Goal: Task Accomplishment & Management: Manage account settings

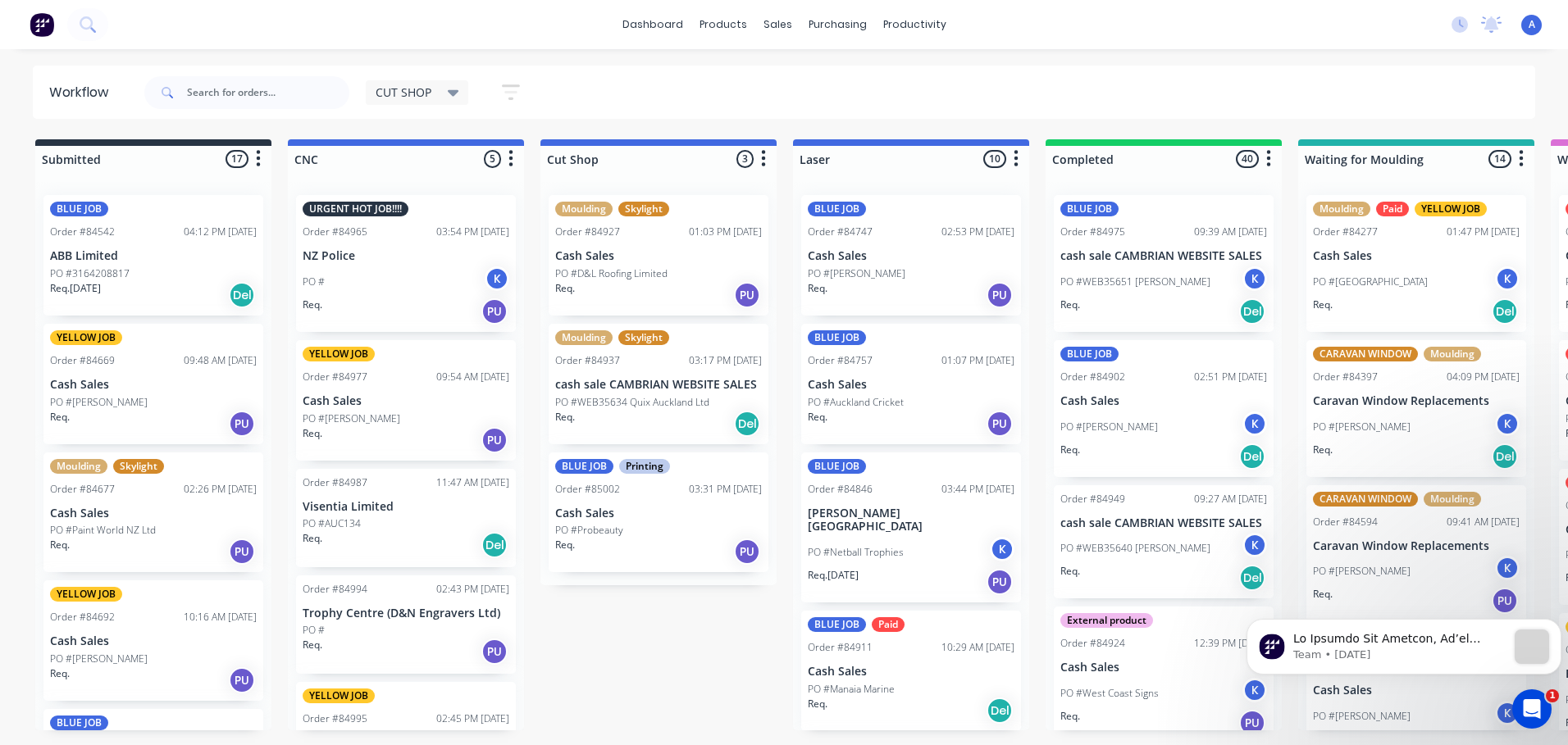
scroll to position [2, 0]
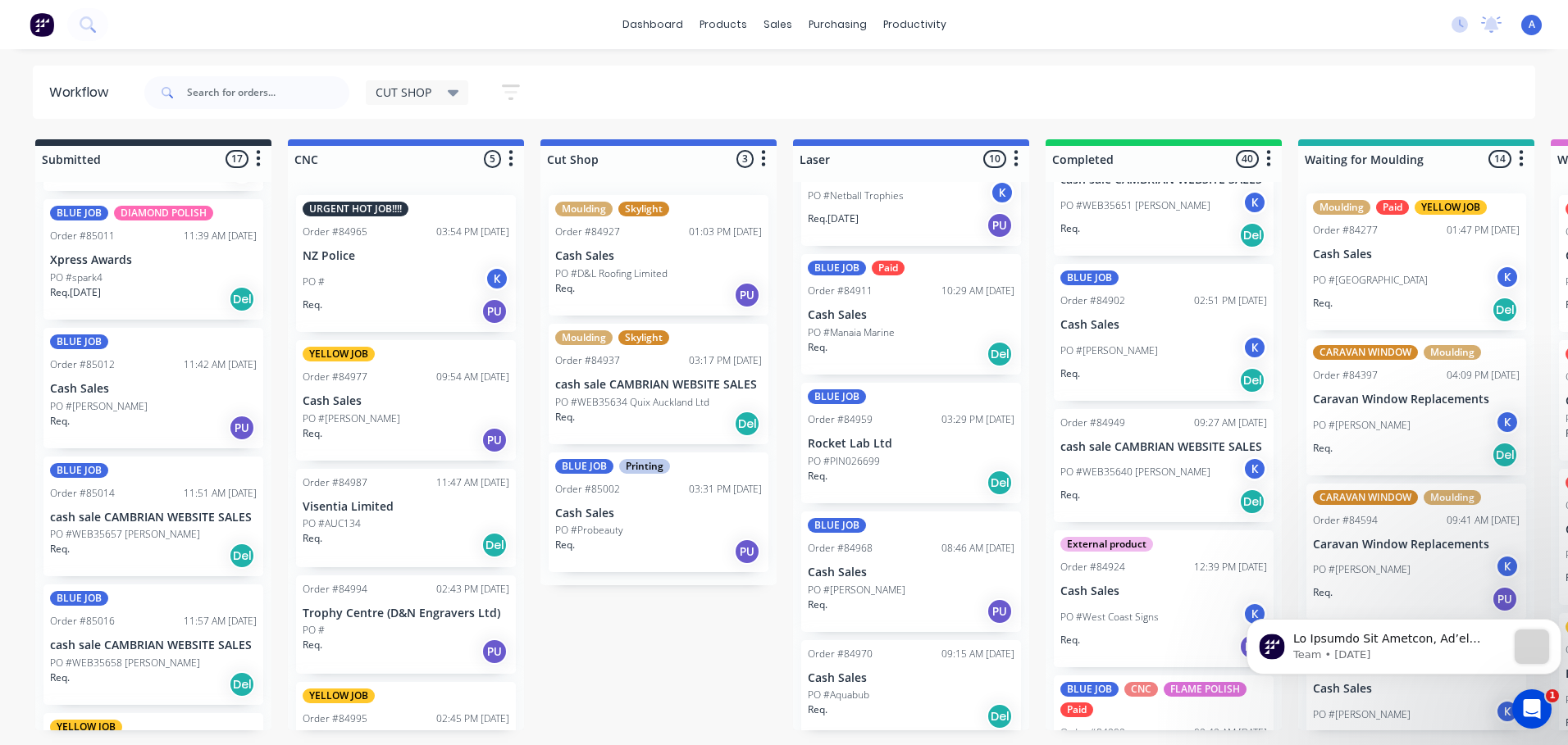
scroll to position [1599, 0]
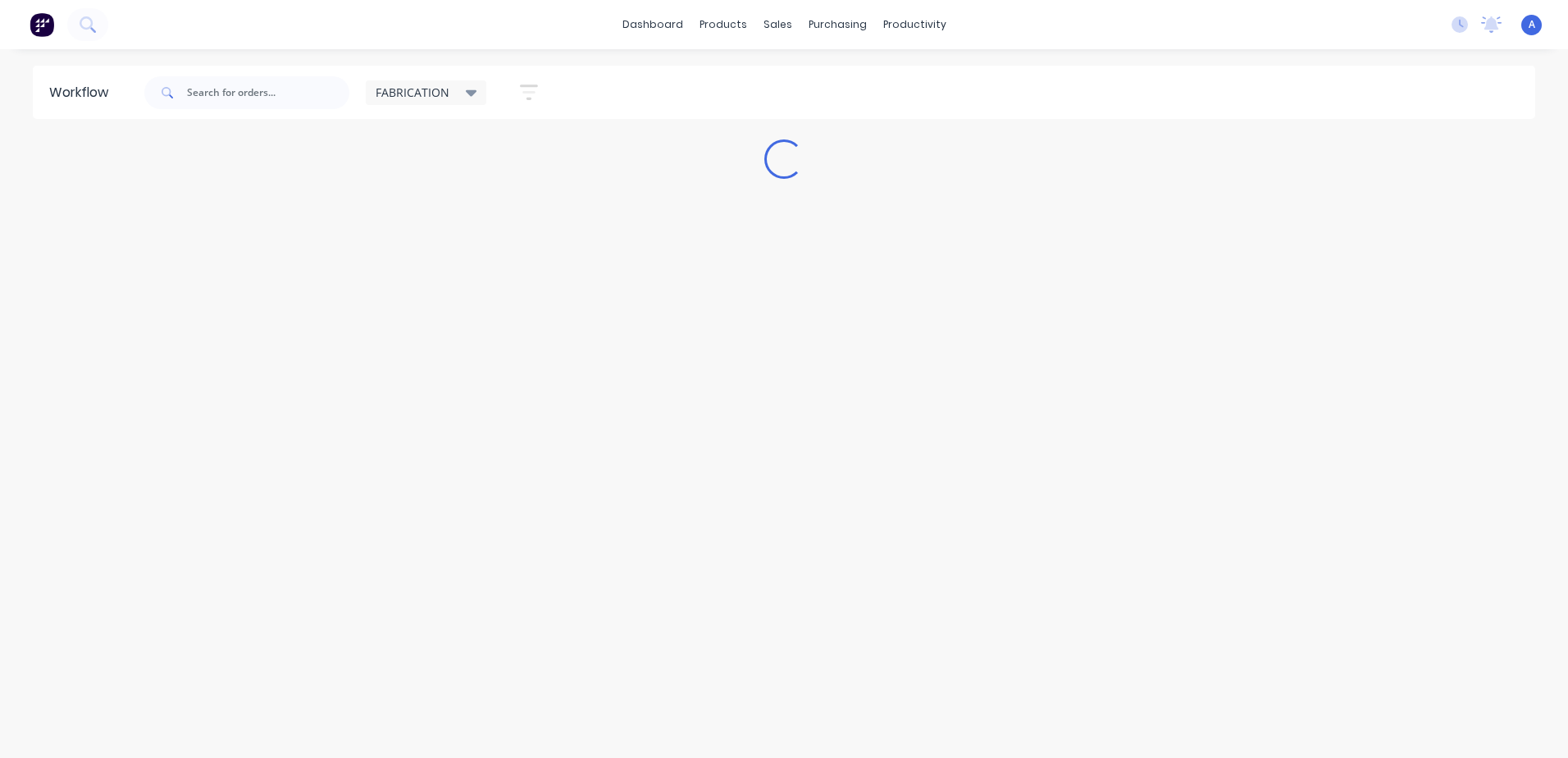
click at [459, 99] on div "FABRICATION" at bounding box center [426, 93] width 101 height 15
click at [432, 279] on button "CUT SHOP" at bounding box center [466, 280] width 175 height 18
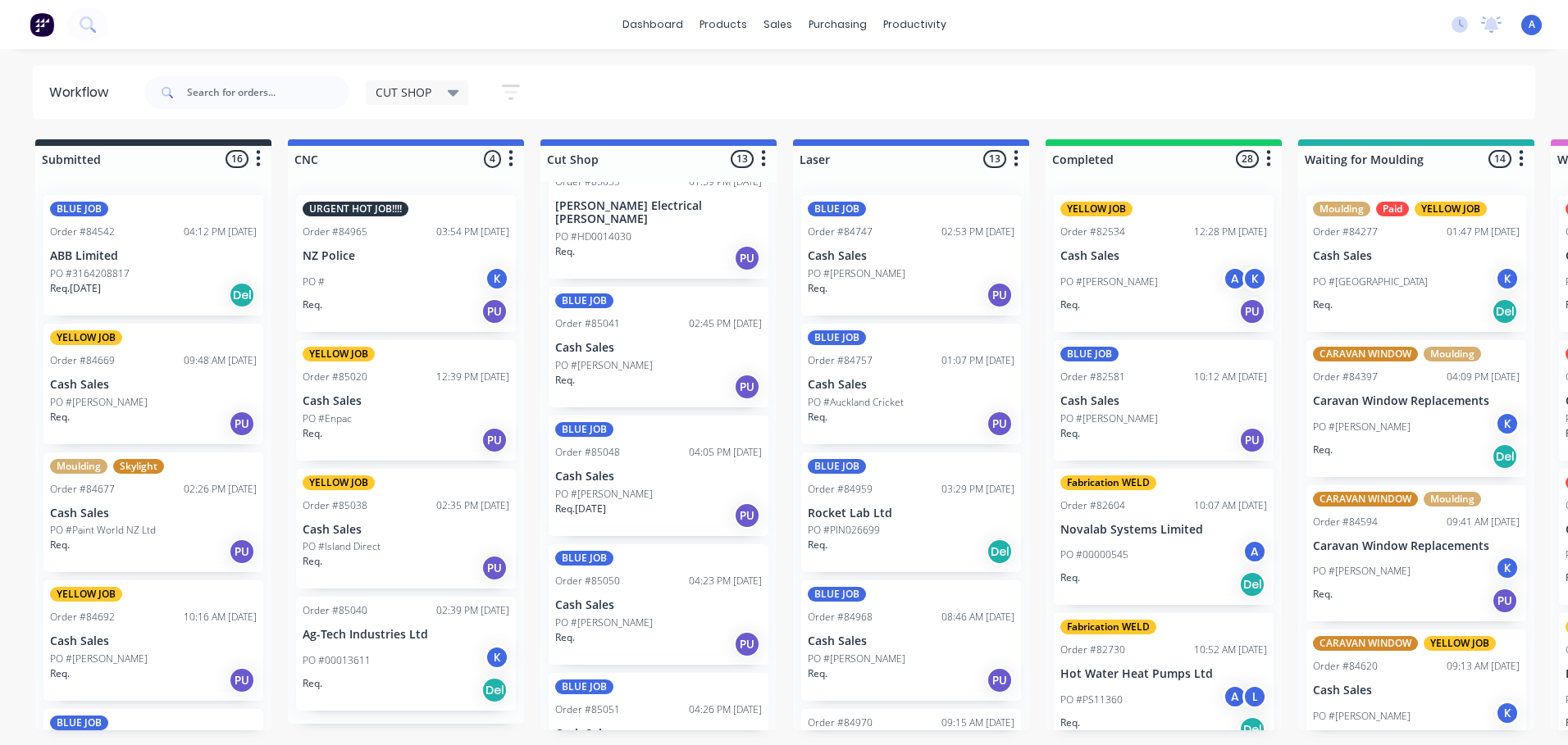
scroll to position [1107, 0]
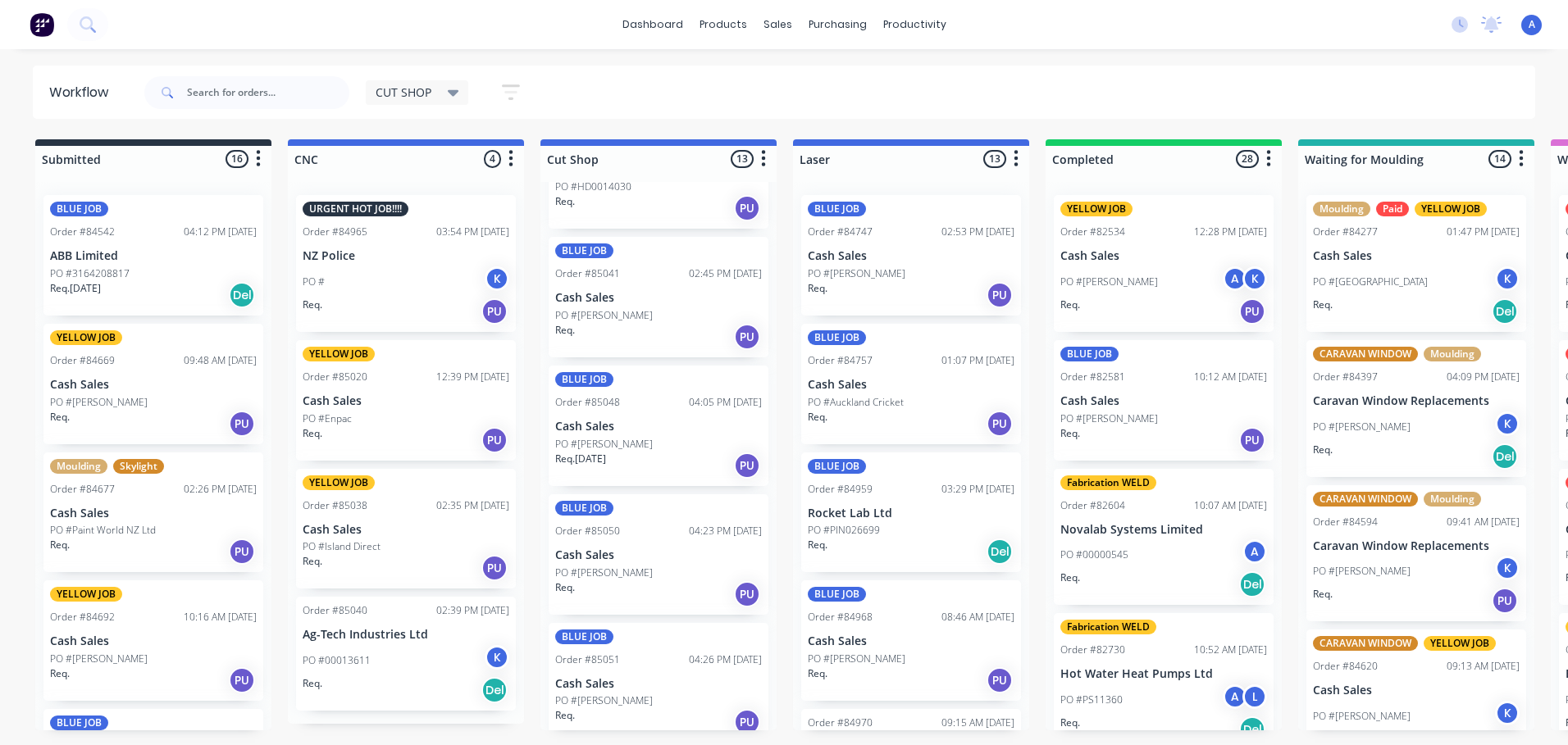
click at [611, 580] on div "Req. PU" at bounding box center [658, 594] width 206 height 28
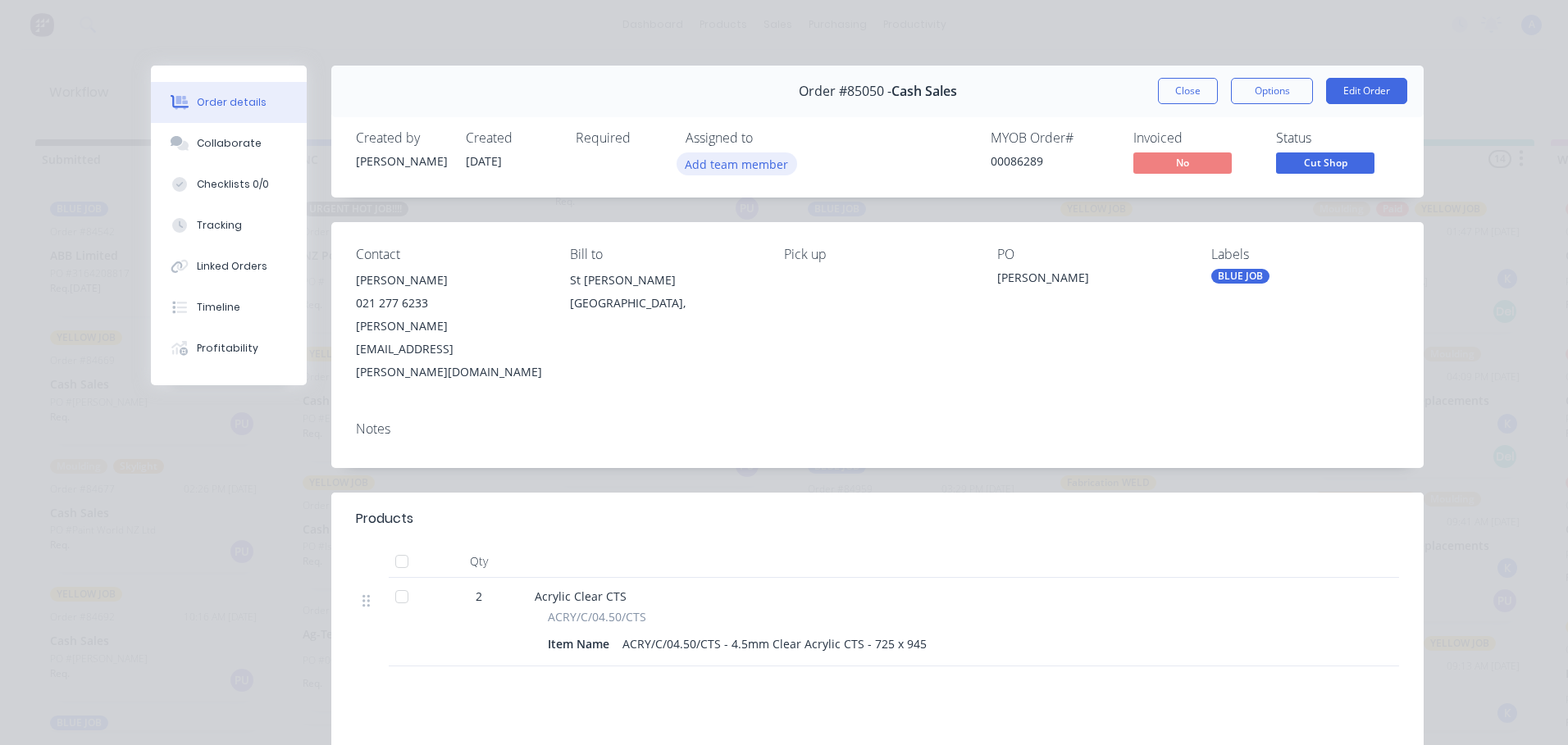
click at [752, 169] on button "Add team member" at bounding box center [737, 164] width 121 height 22
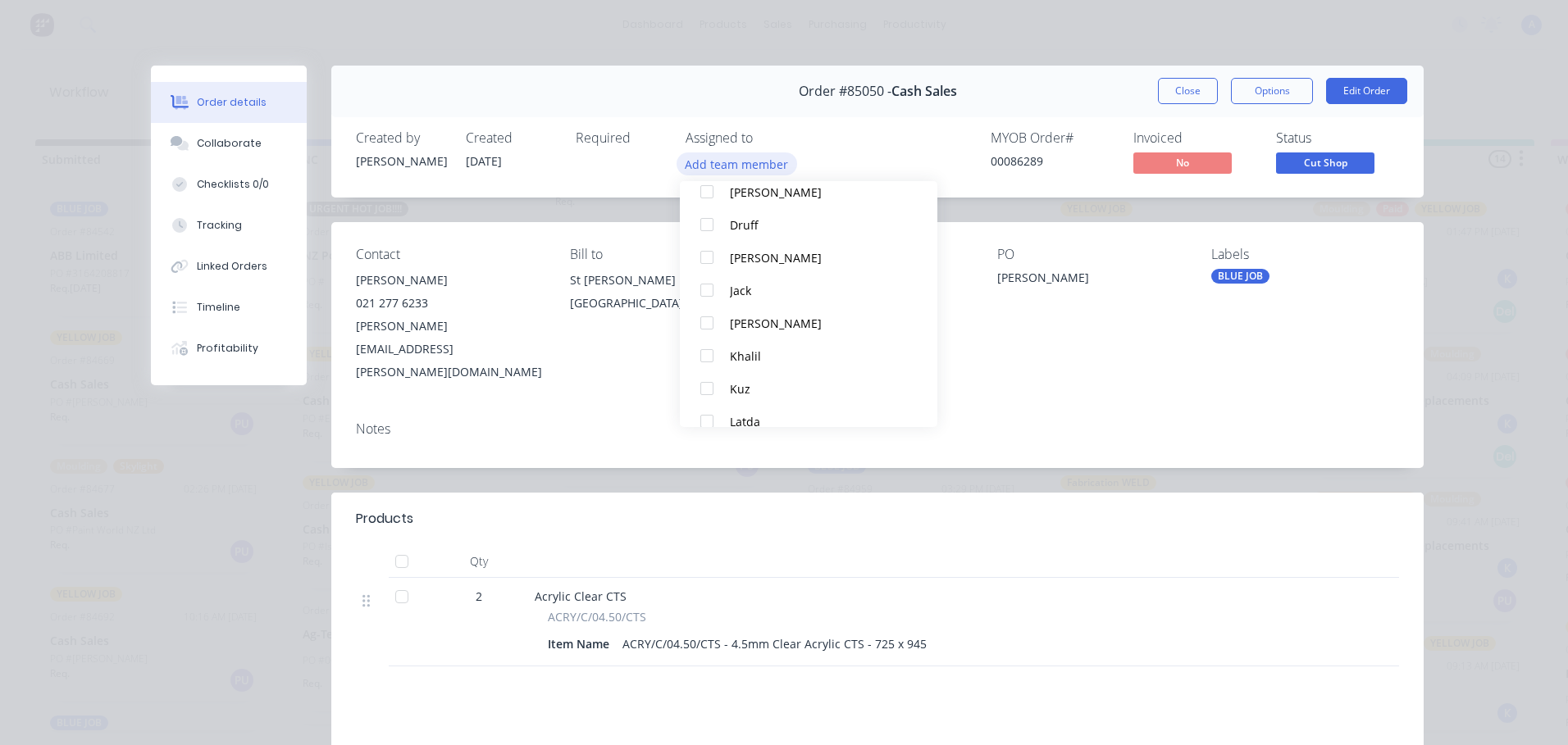
scroll to position [138, 0]
click at [769, 345] on div "Khalil" at bounding box center [817, 346] width 173 height 17
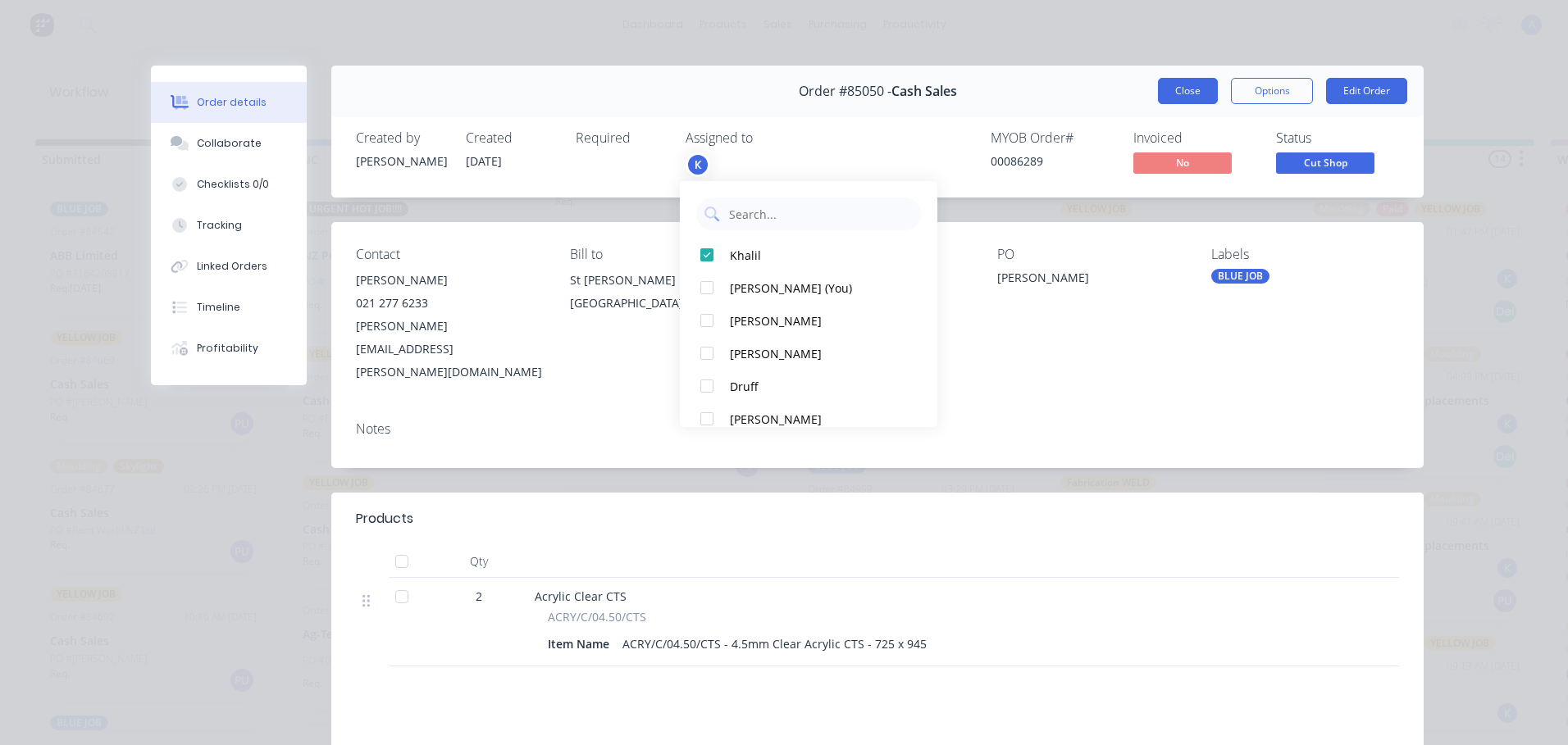
click at [1172, 99] on button "Close" at bounding box center [1187, 91] width 60 height 26
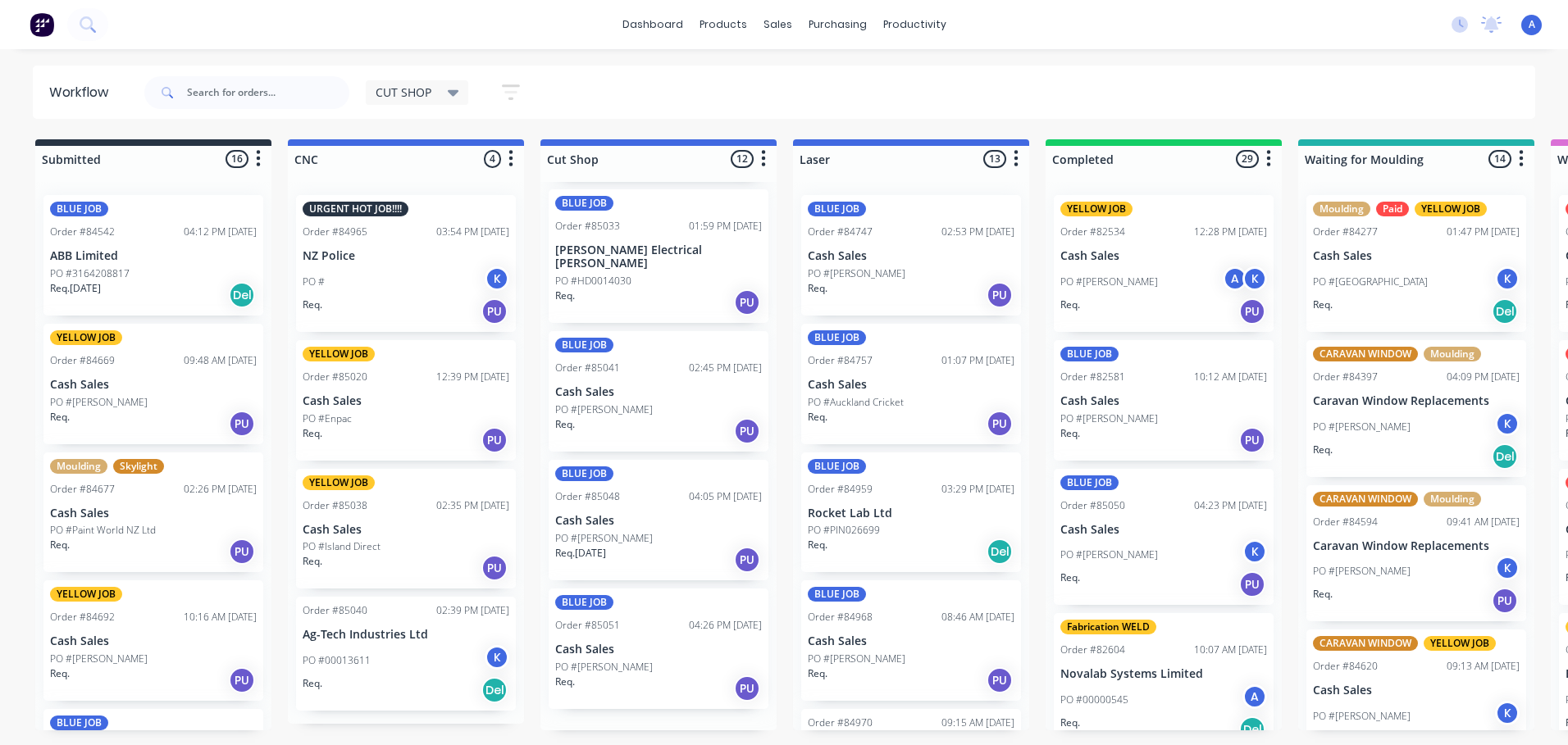
scroll to position [978, 0]
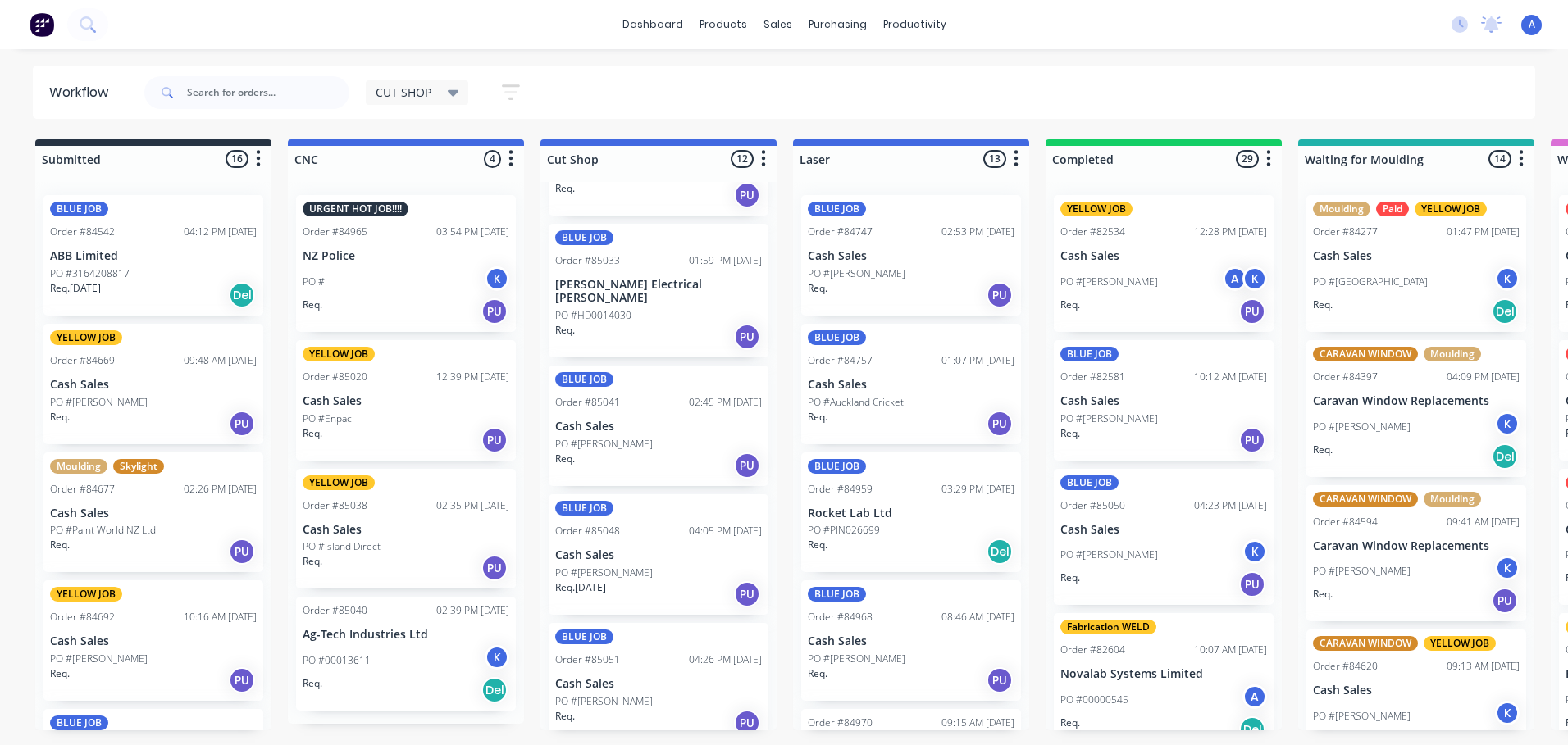
click at [662, 694] on div "PO #Damian" at bounding box center [658, 702] width 206 height 15
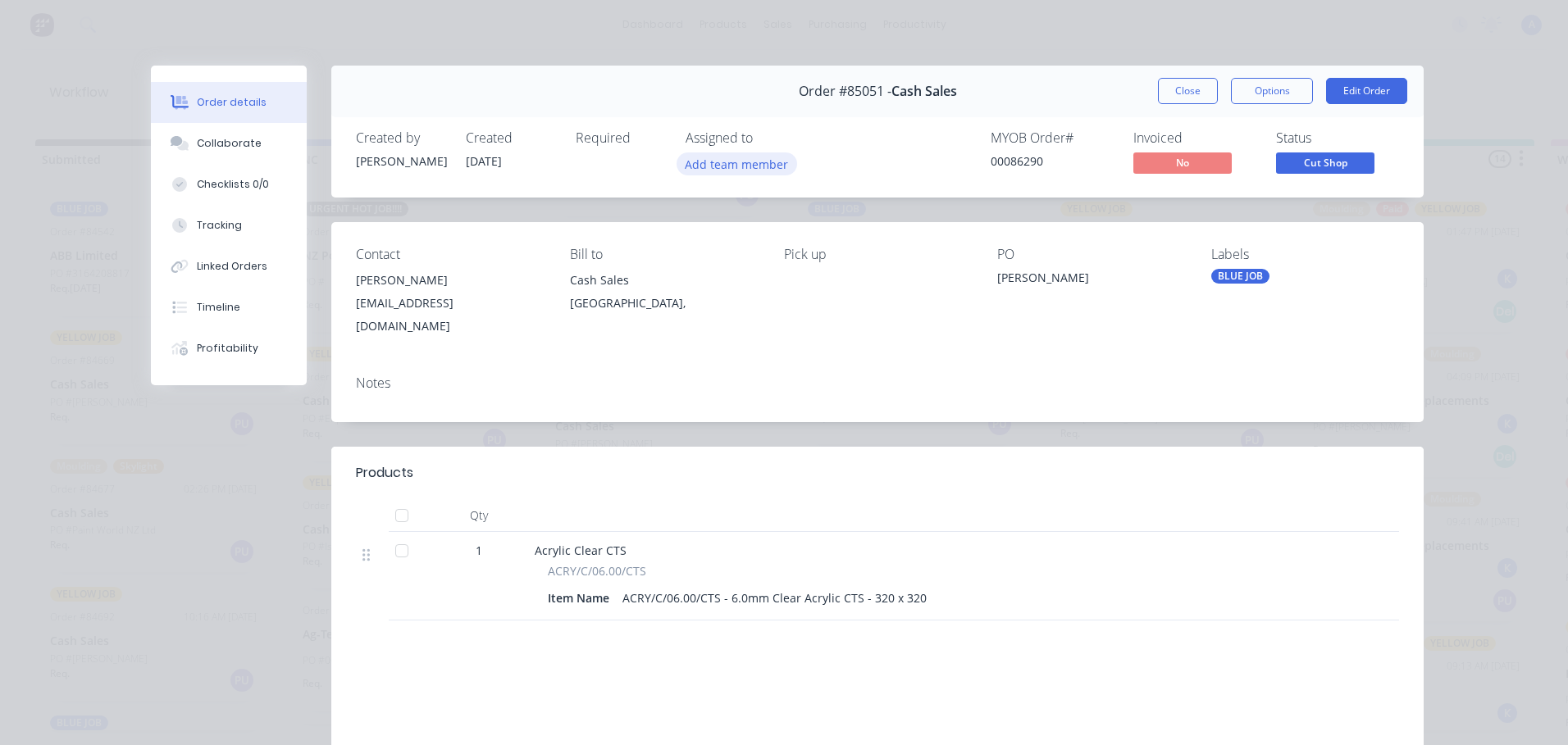
click at [730, 174] on button "Add team member" at bounding box center [737, 164] width 121 height 22
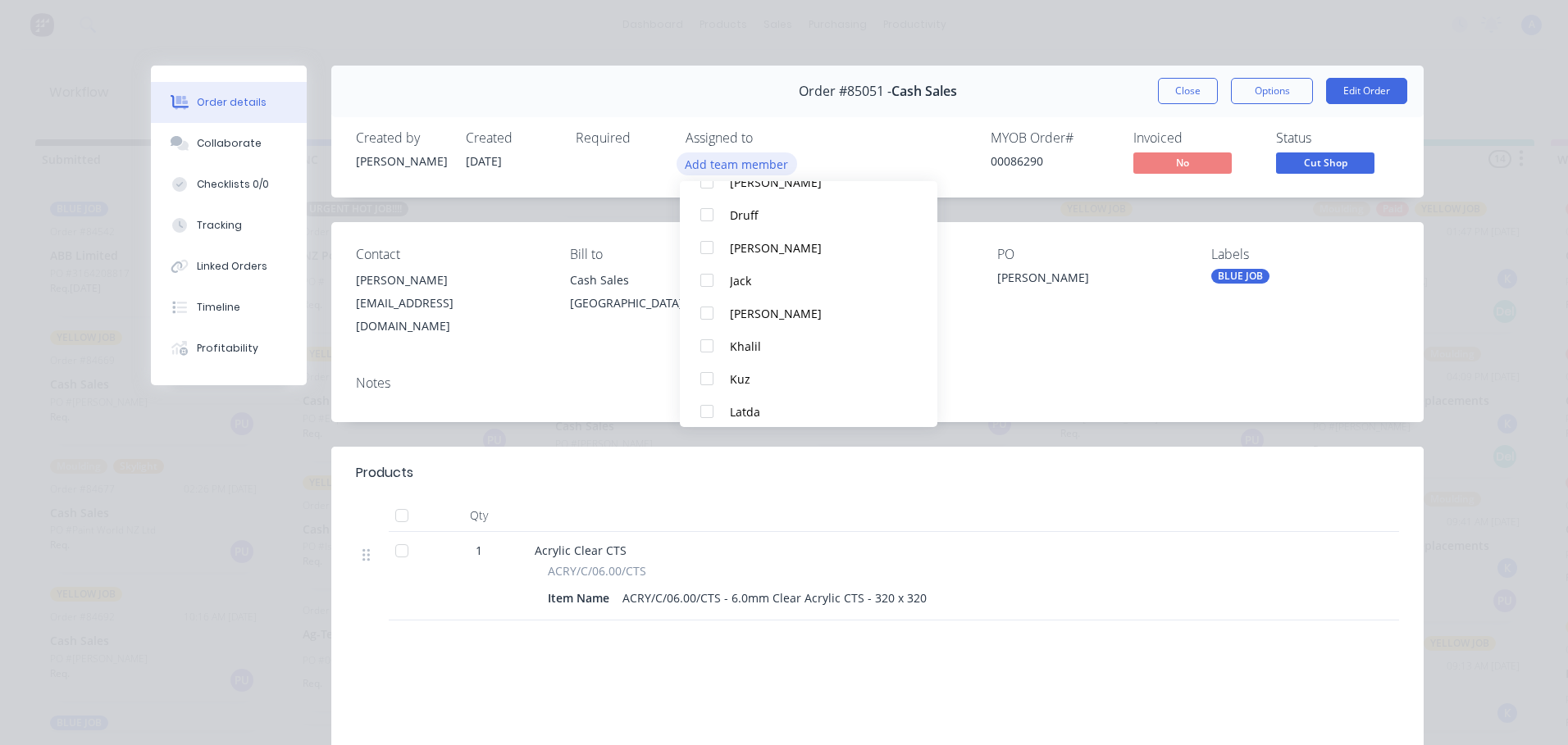
scroll to position [144, 0]
click at [771, 342] on div "Khalil" at bounding box center [817, 342] width 173 height 17
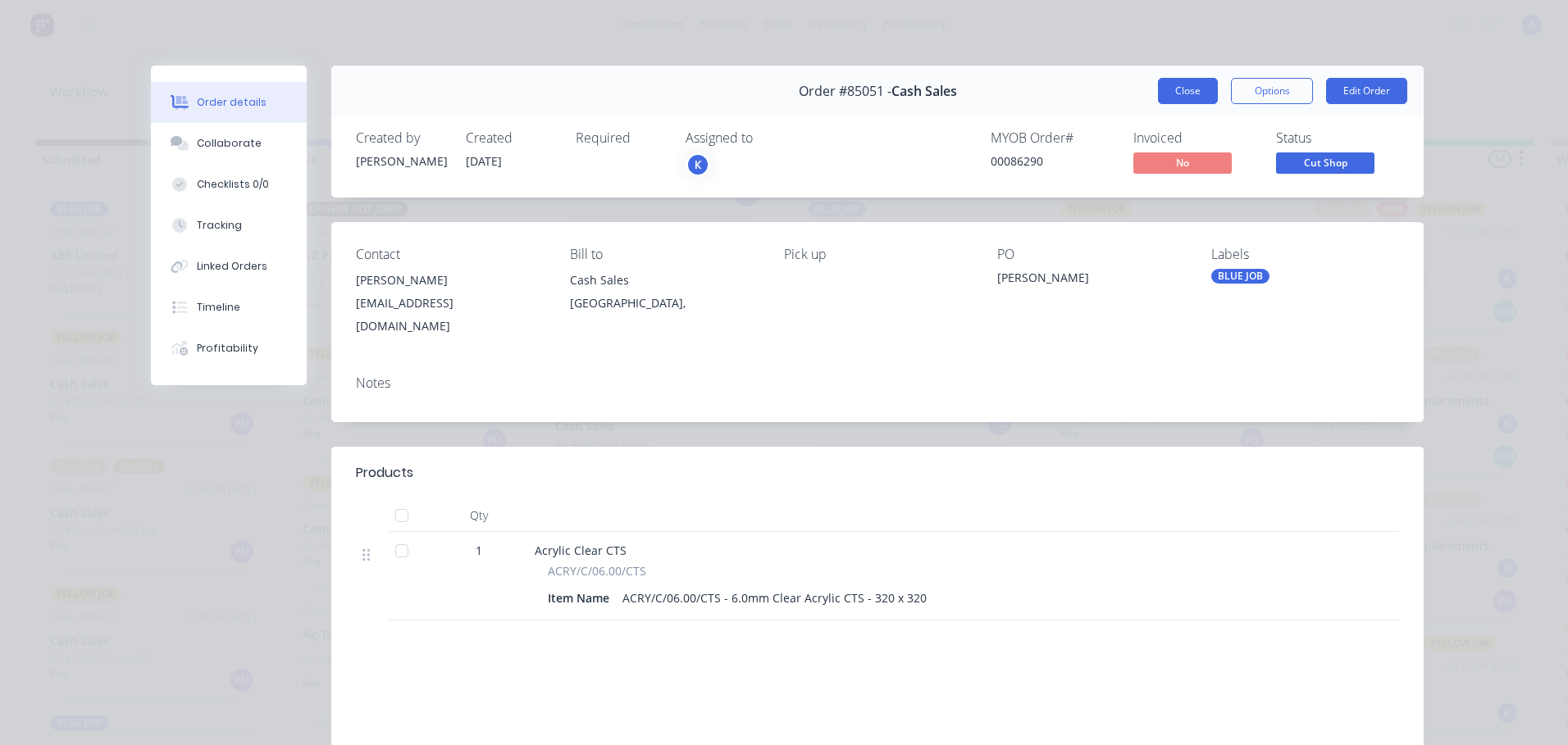
click at [1181, 88] on button "Close" at bounding box center [1187, 91] width 60 height 26
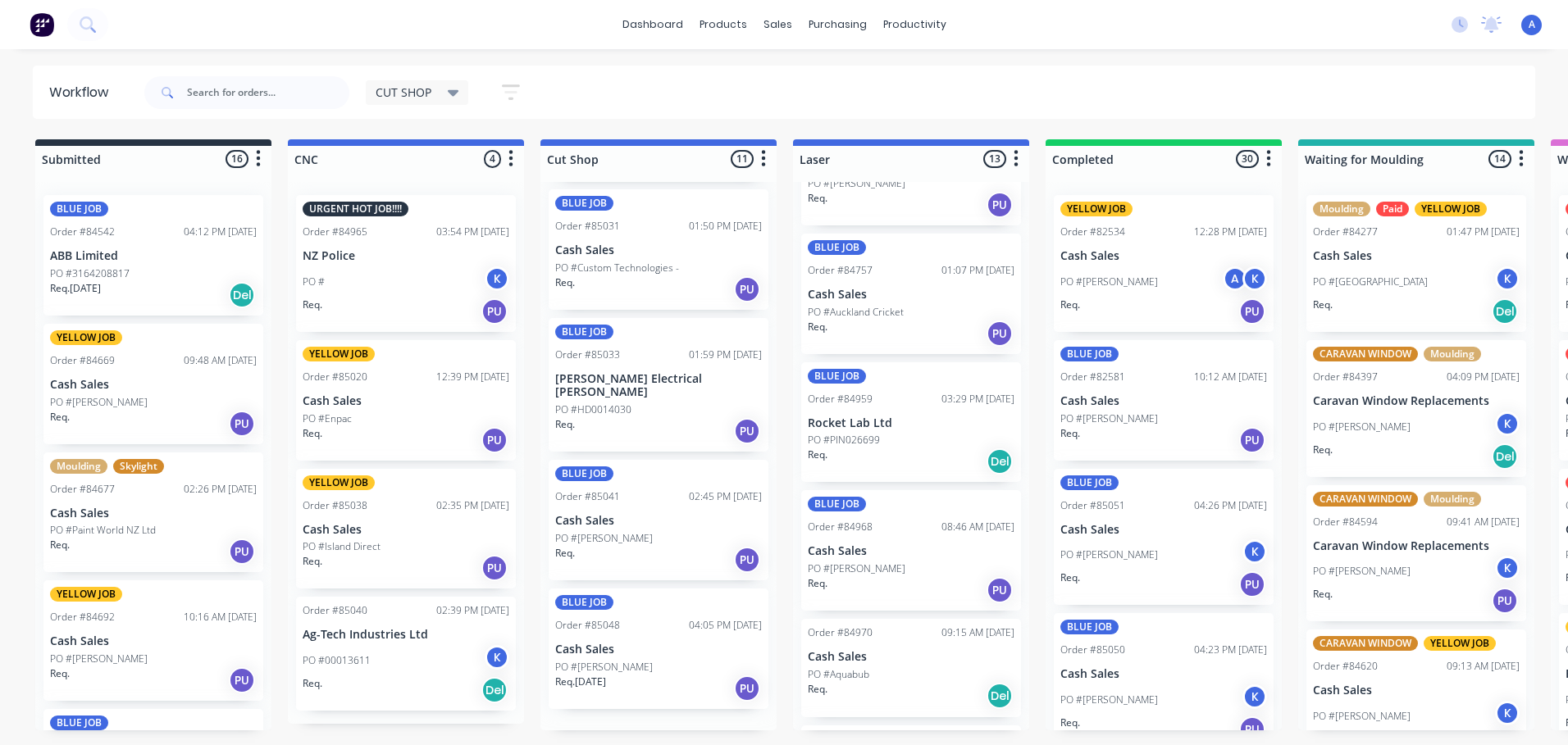
scroll to position [850, 0]
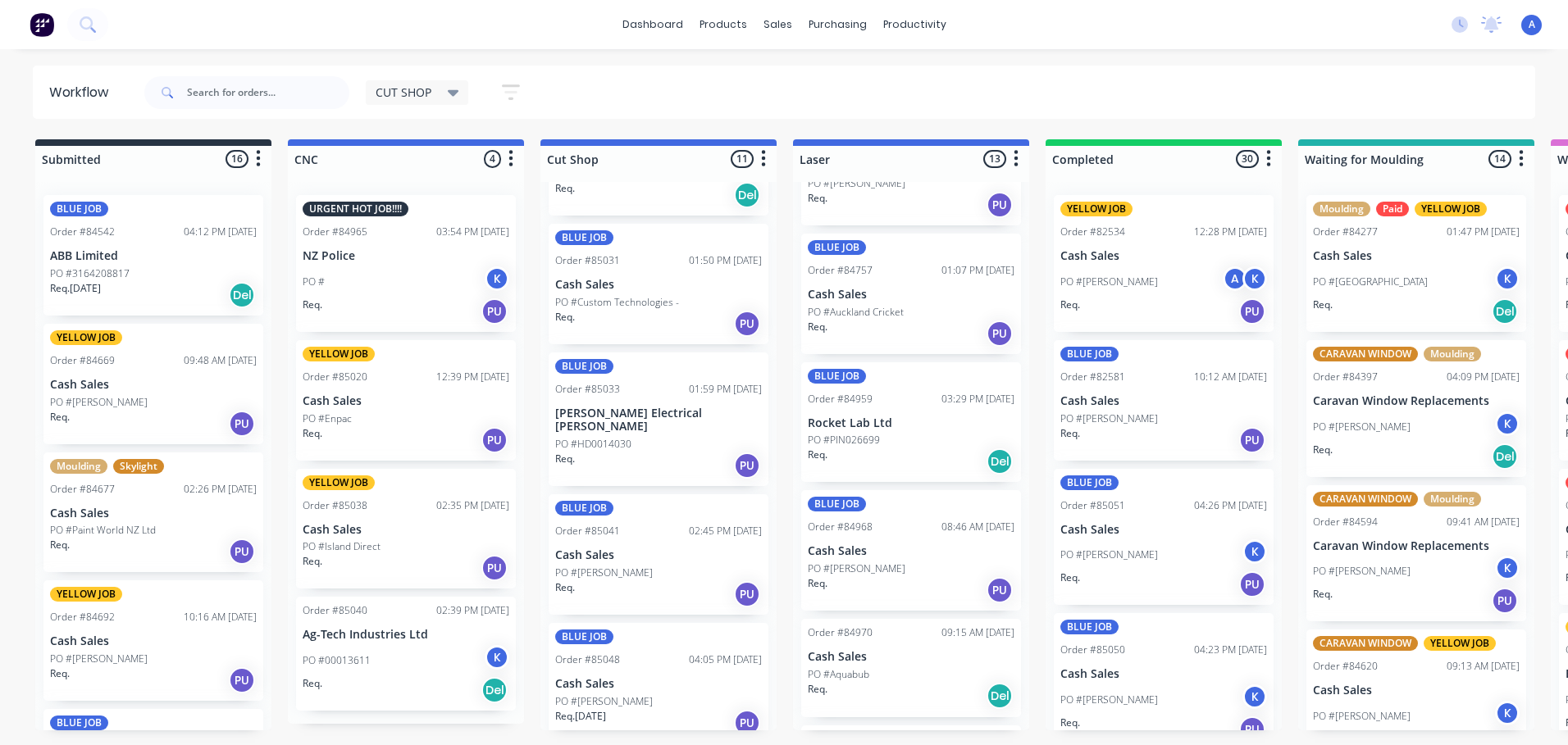
click at [1065, 271] on div "PO #Henry Velthuizen A K" at bounding box center [1163, 282] width 206 height 31
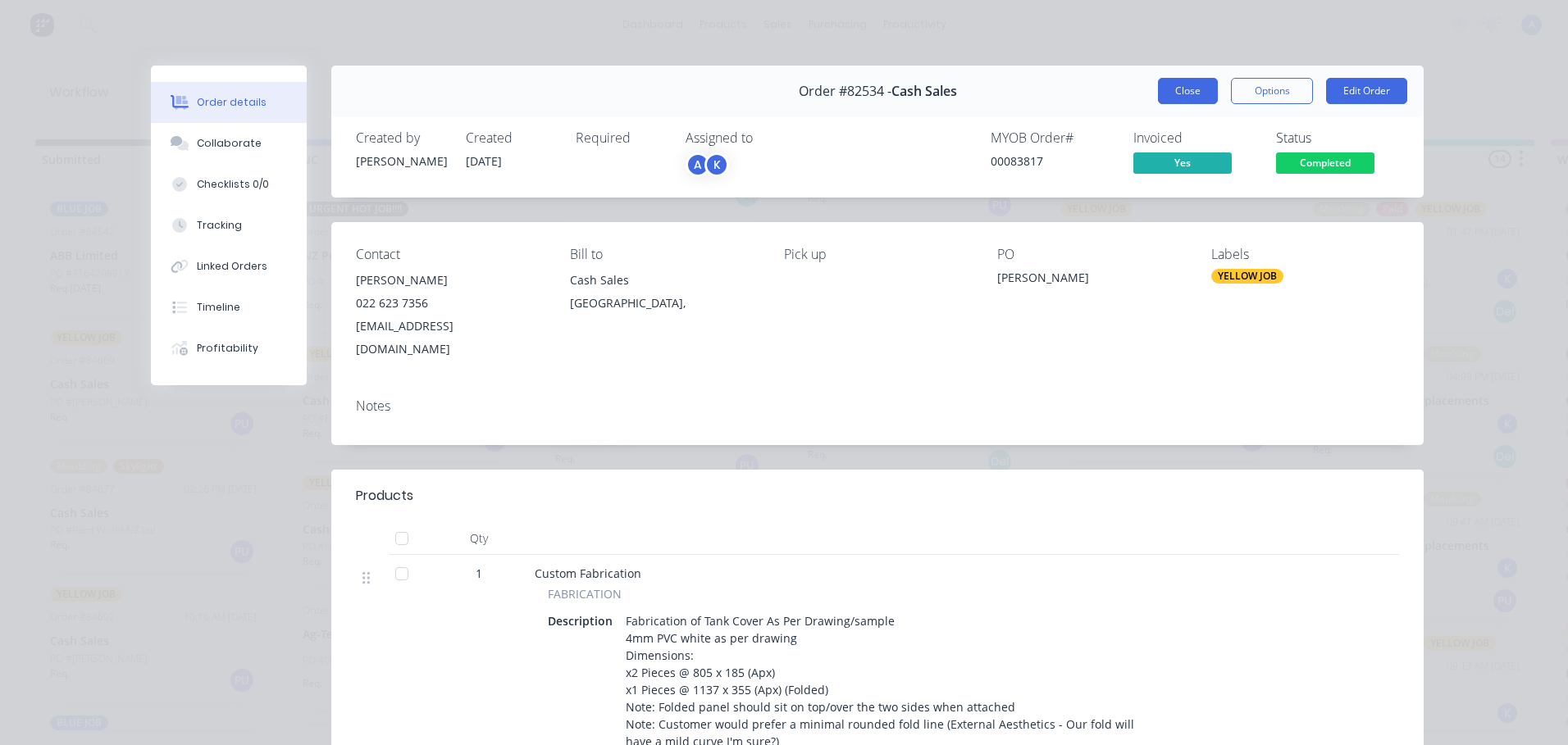
click at [1187, 84] on button "Close" at bounding box center [1187, 91] width 60 height 26
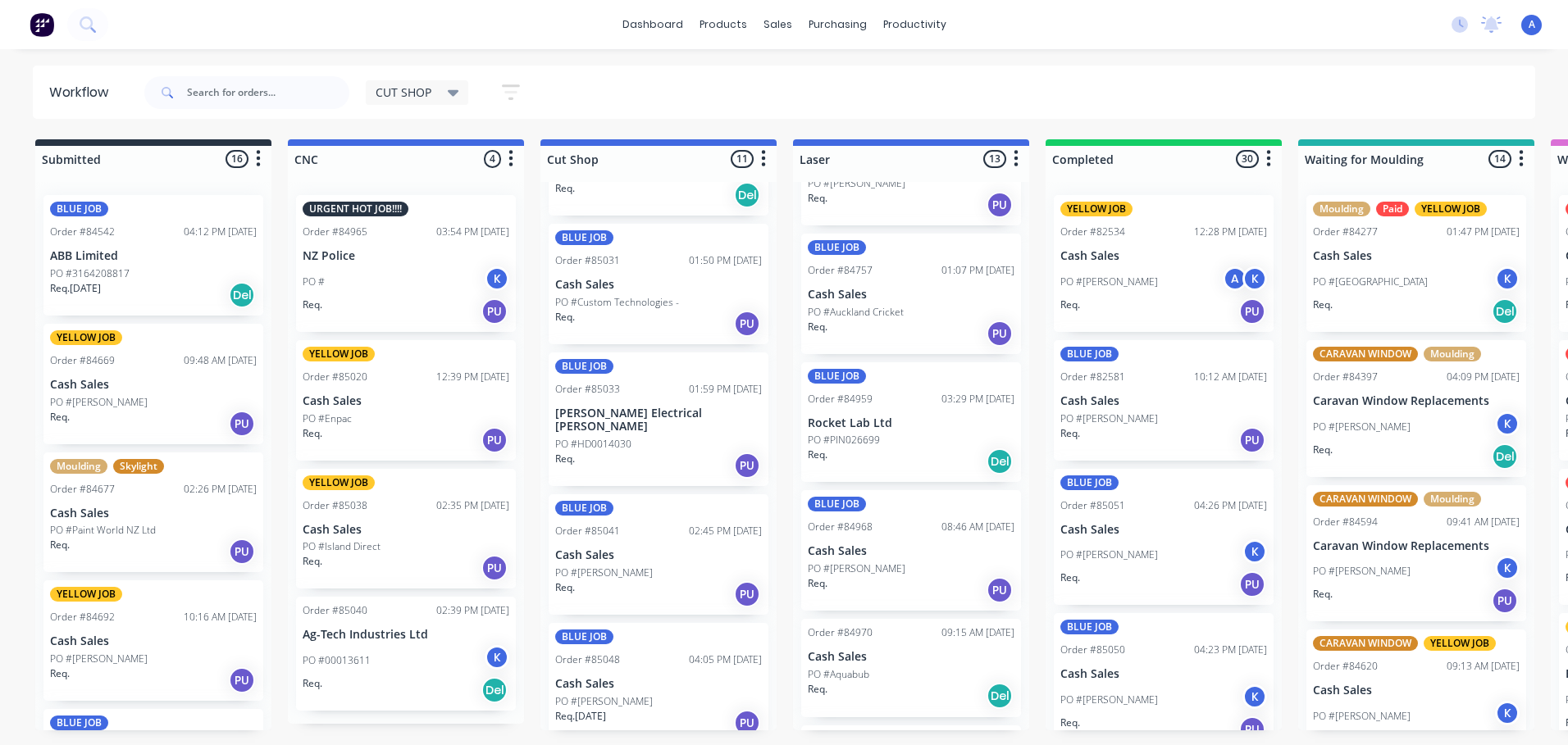
click at [453, 93] on icon at bounding box center [453, 93] width 11 height 6
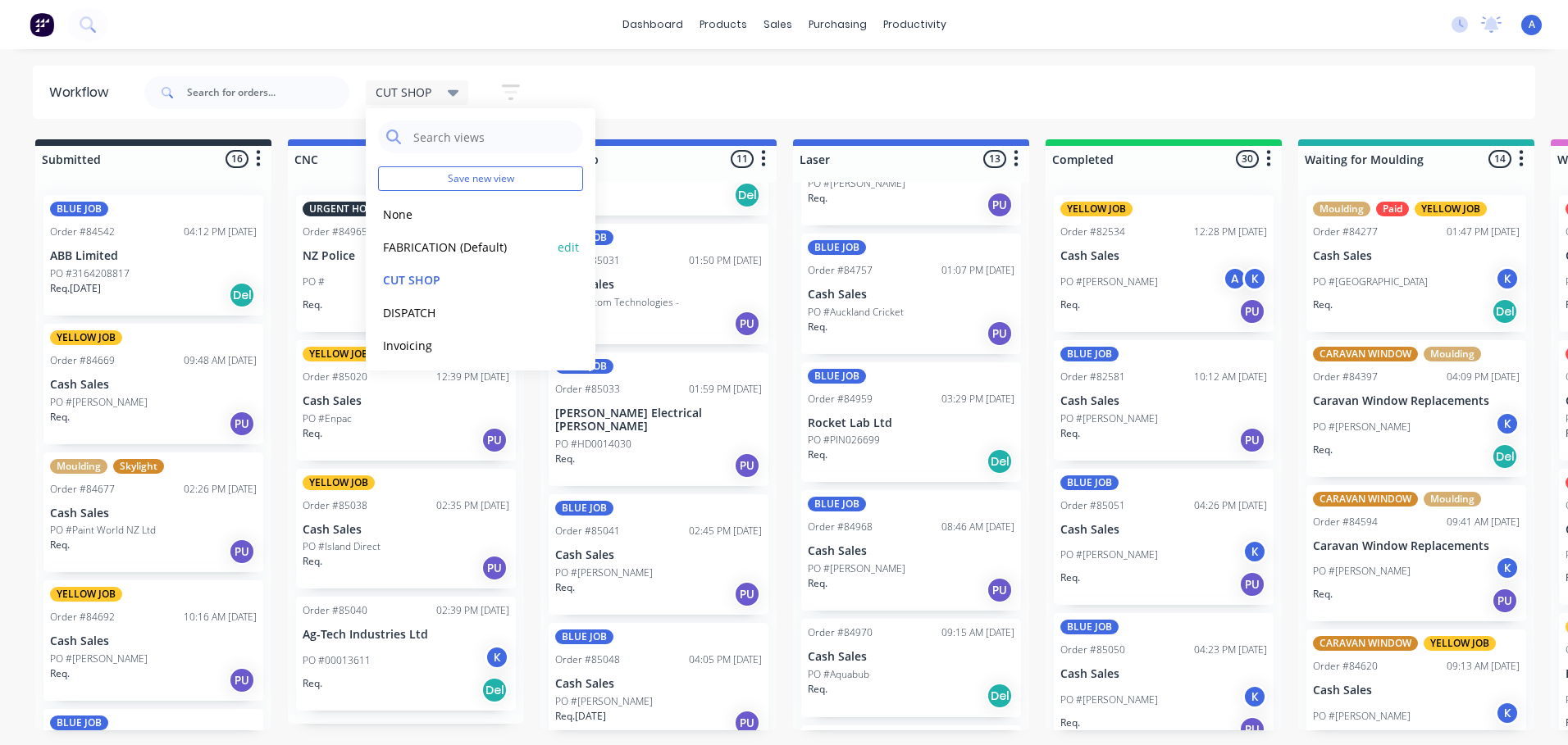
click at [466, 242] on button "FABRICATION (Default)" at bounding box center [466, 247] width 175 height 18
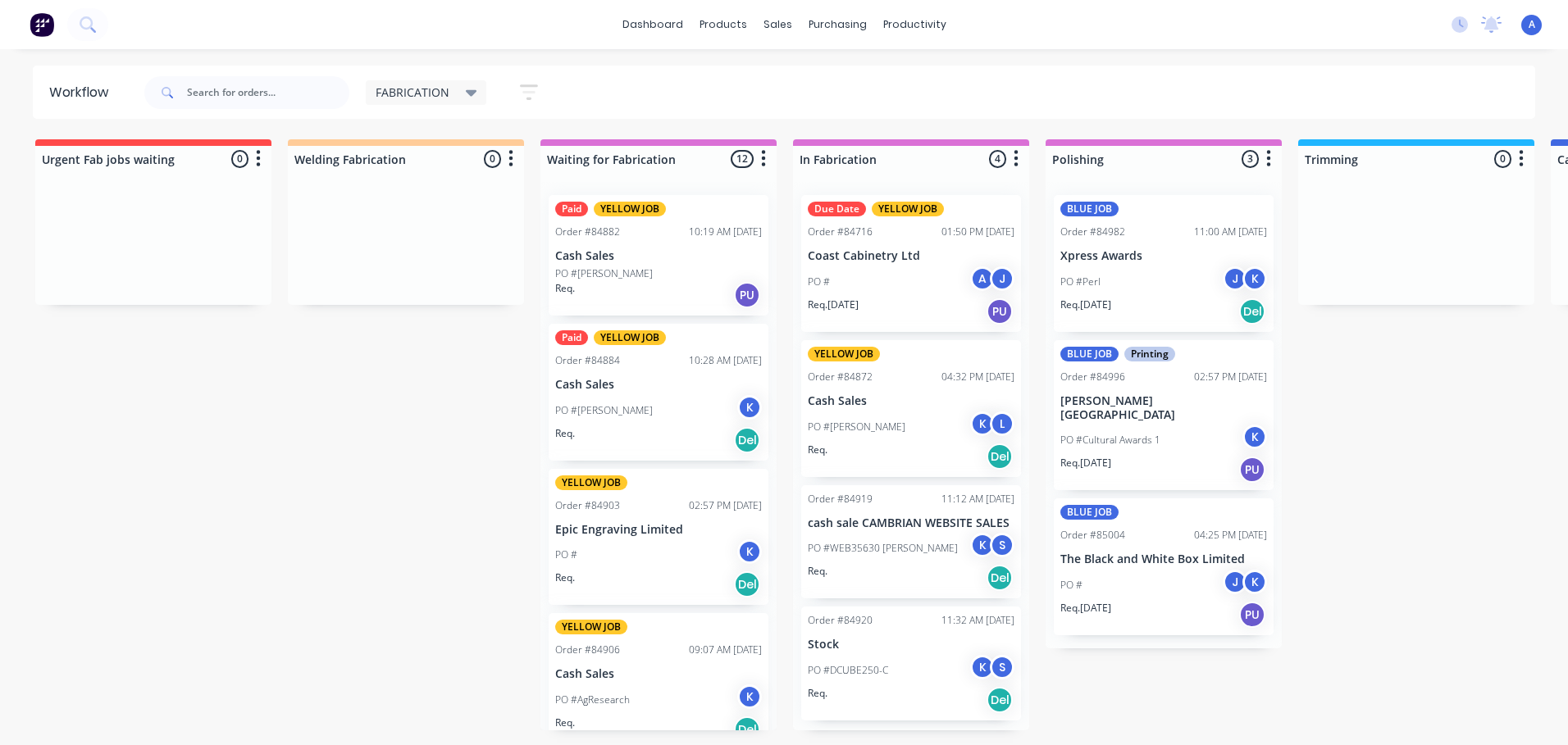
click at [668, 273] on div "PO #[PERSON_NAME]" at bounding box center [658, 274] width 206 height 15
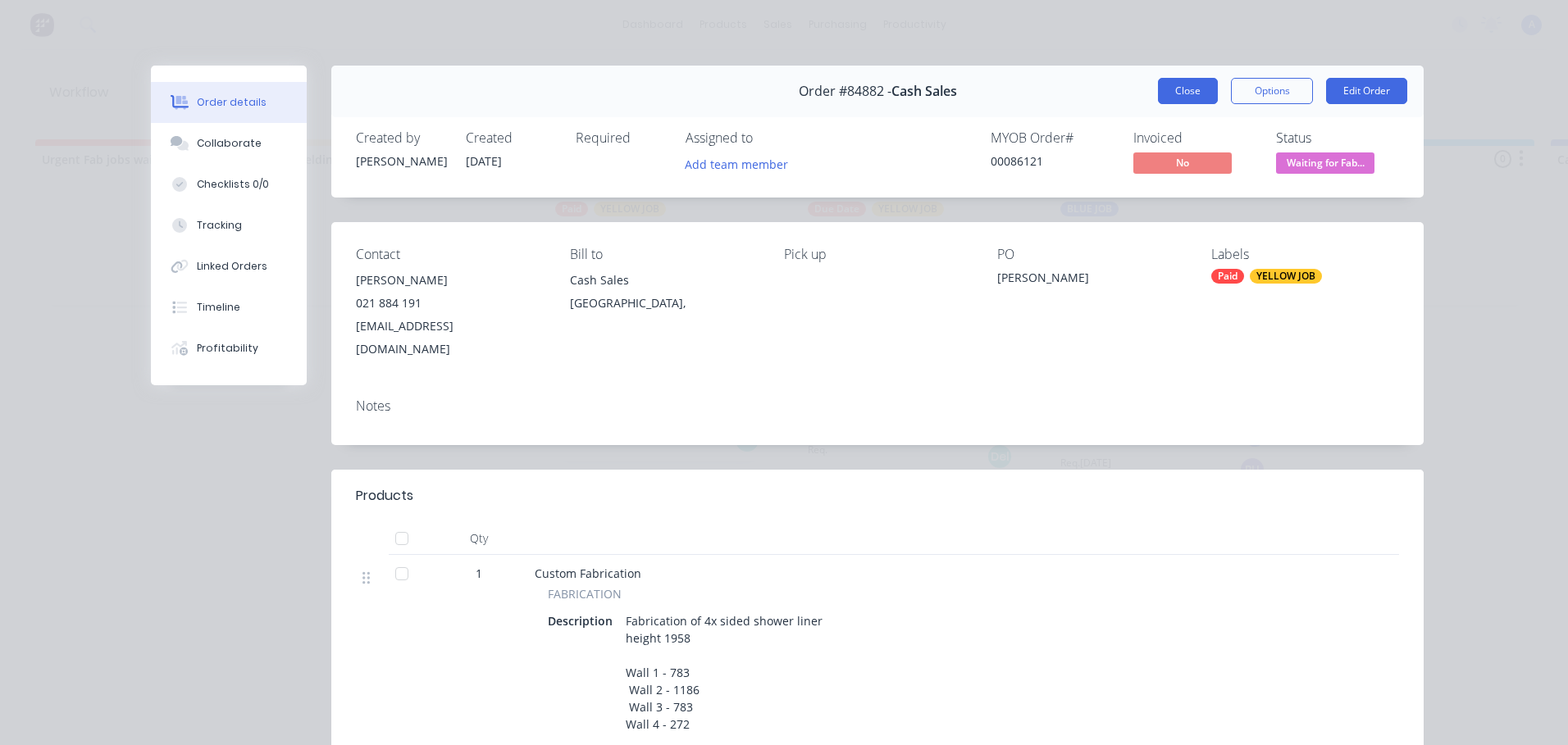
click at [1179, 91] on button "Close" at bounding box center [1187, 91] width 60 height 26
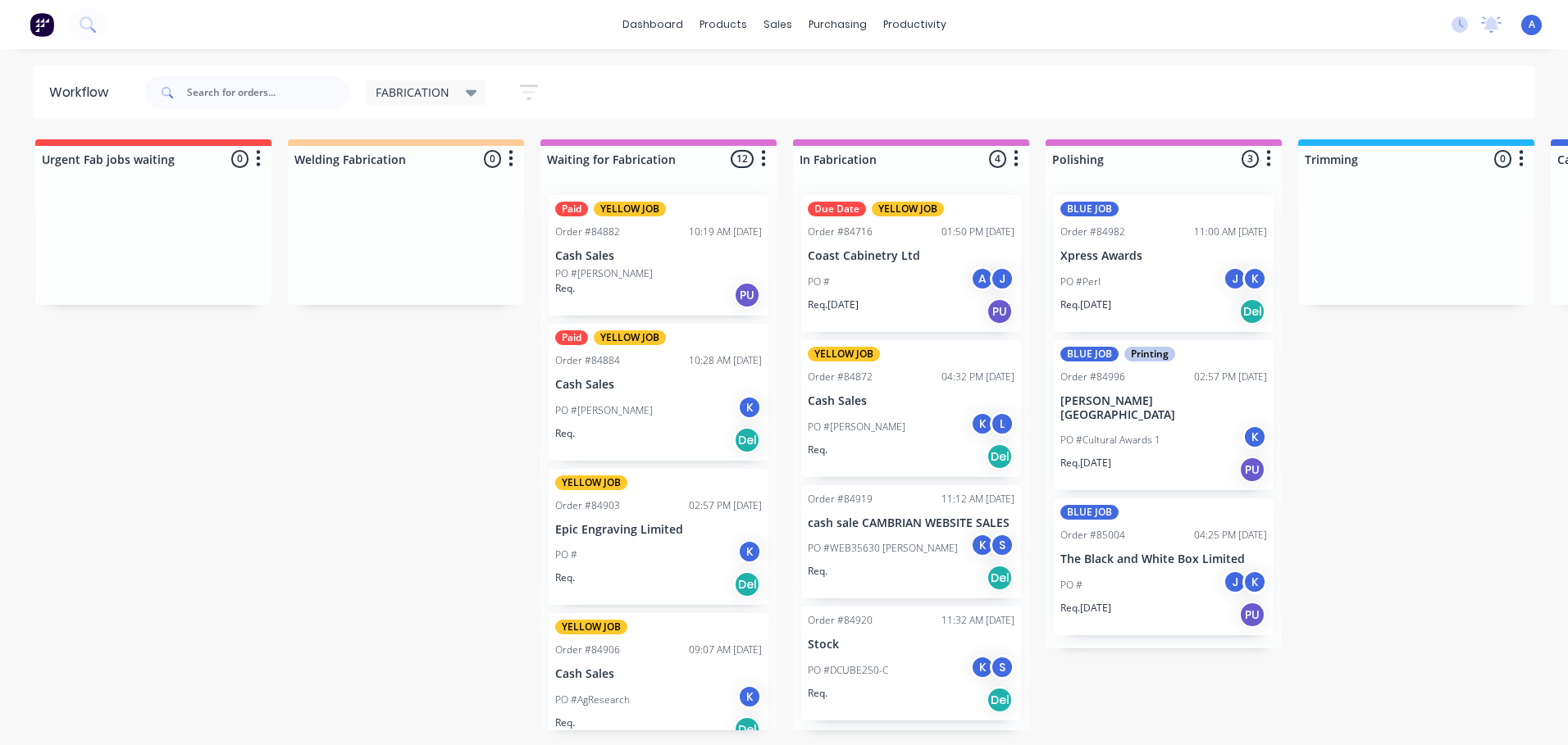
click at [669, 408] on div "PO #Andrew Tall K" at bounding box center [658, 411] width 206 height 31
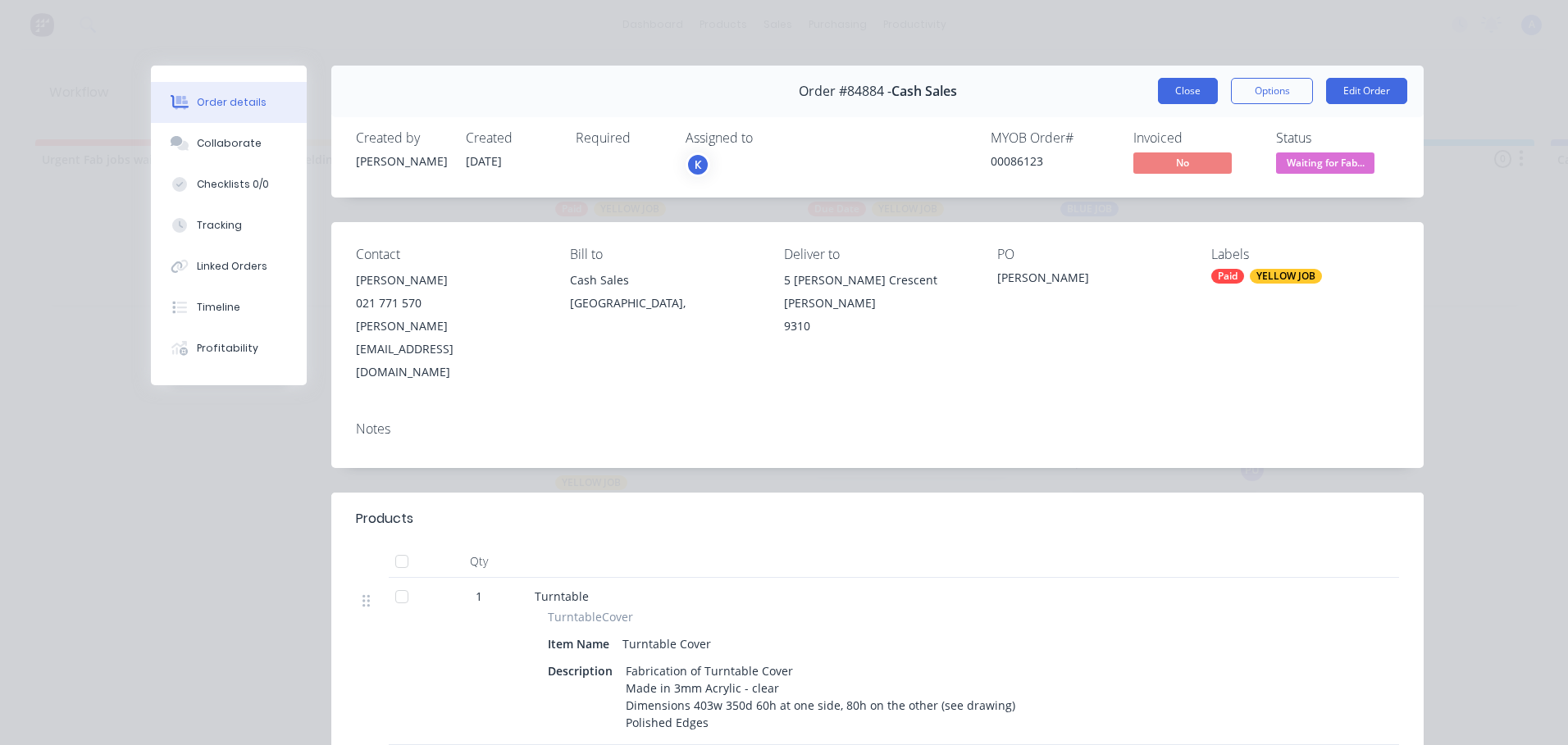
click at [1183, 85] on button "Close" at bounding box center [1187, 91] width 60 height 26
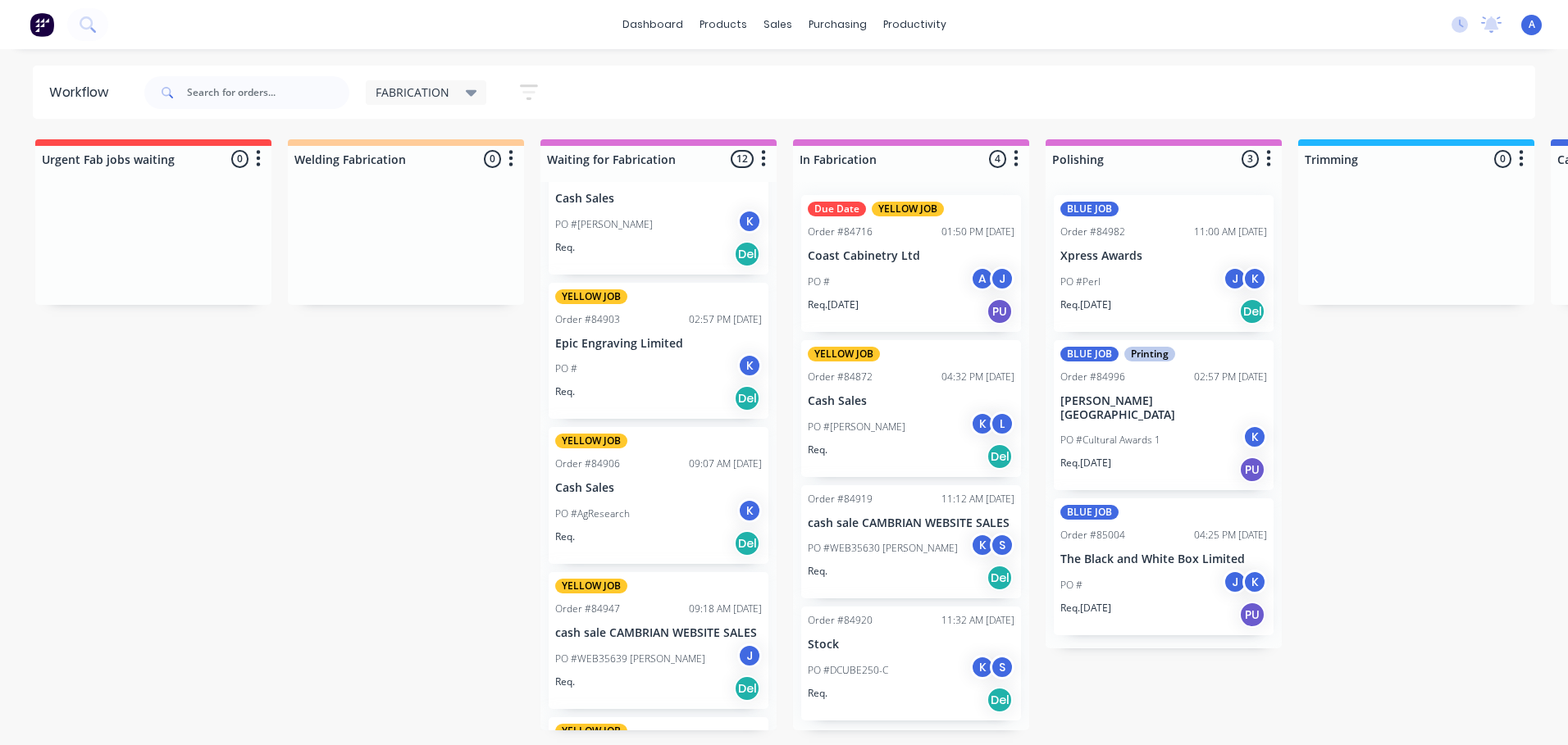
scroll to position [0, 0]
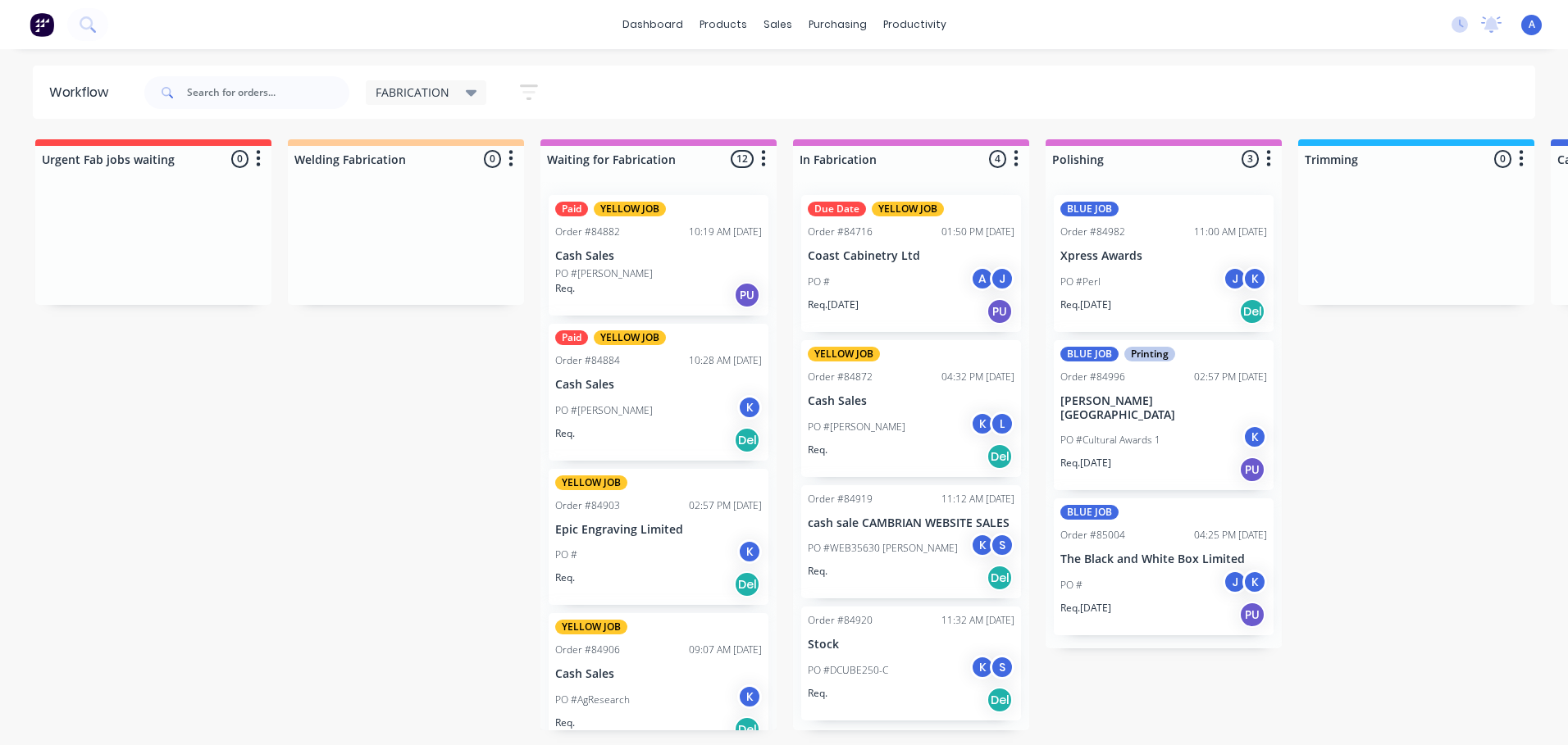
click at [689, 367] on div "10:28 AM [DATE]" at bounding box center [725, 361] width 73 height 15
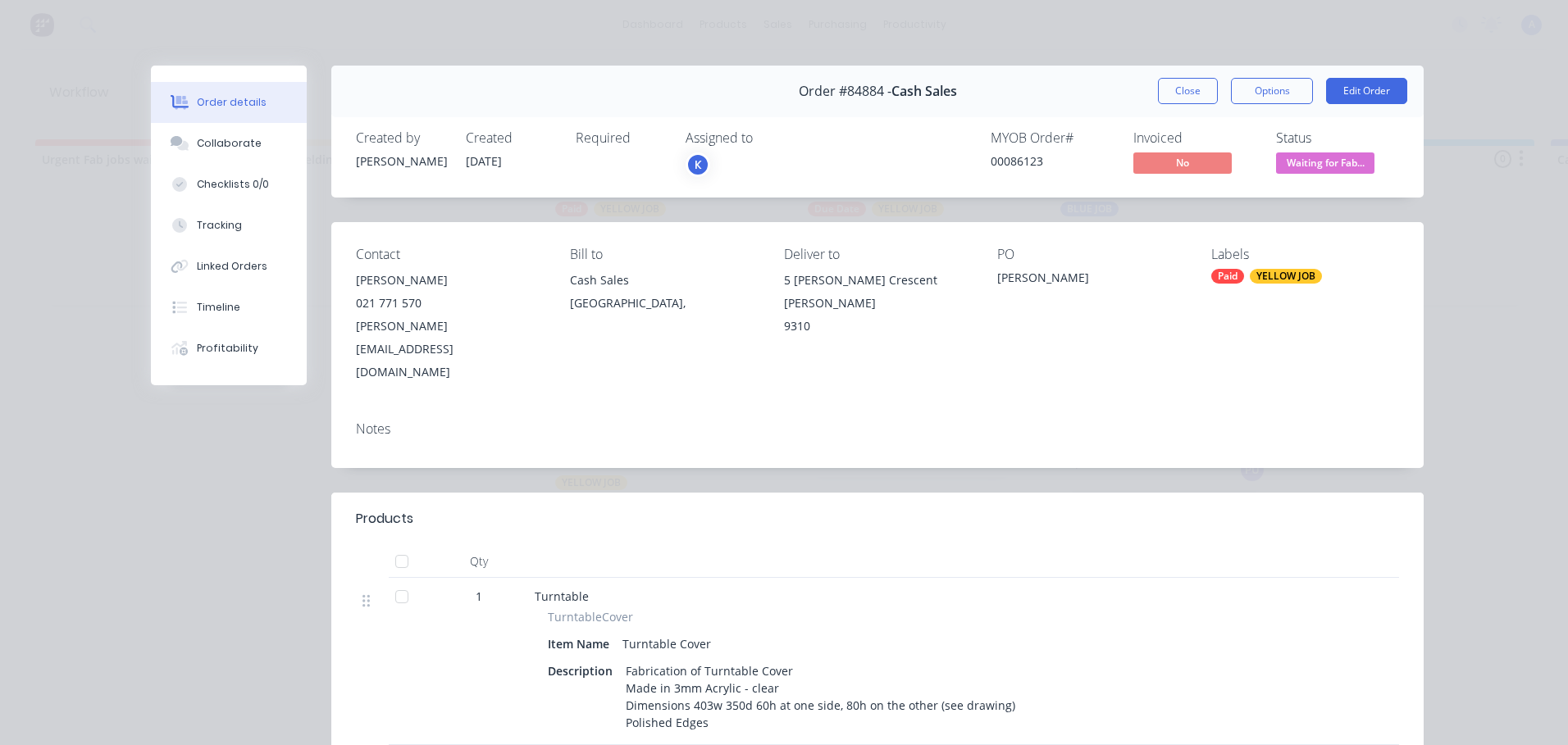
click at [692, 165] on div "K" at bounding box center [697, 165] width 25 height 25
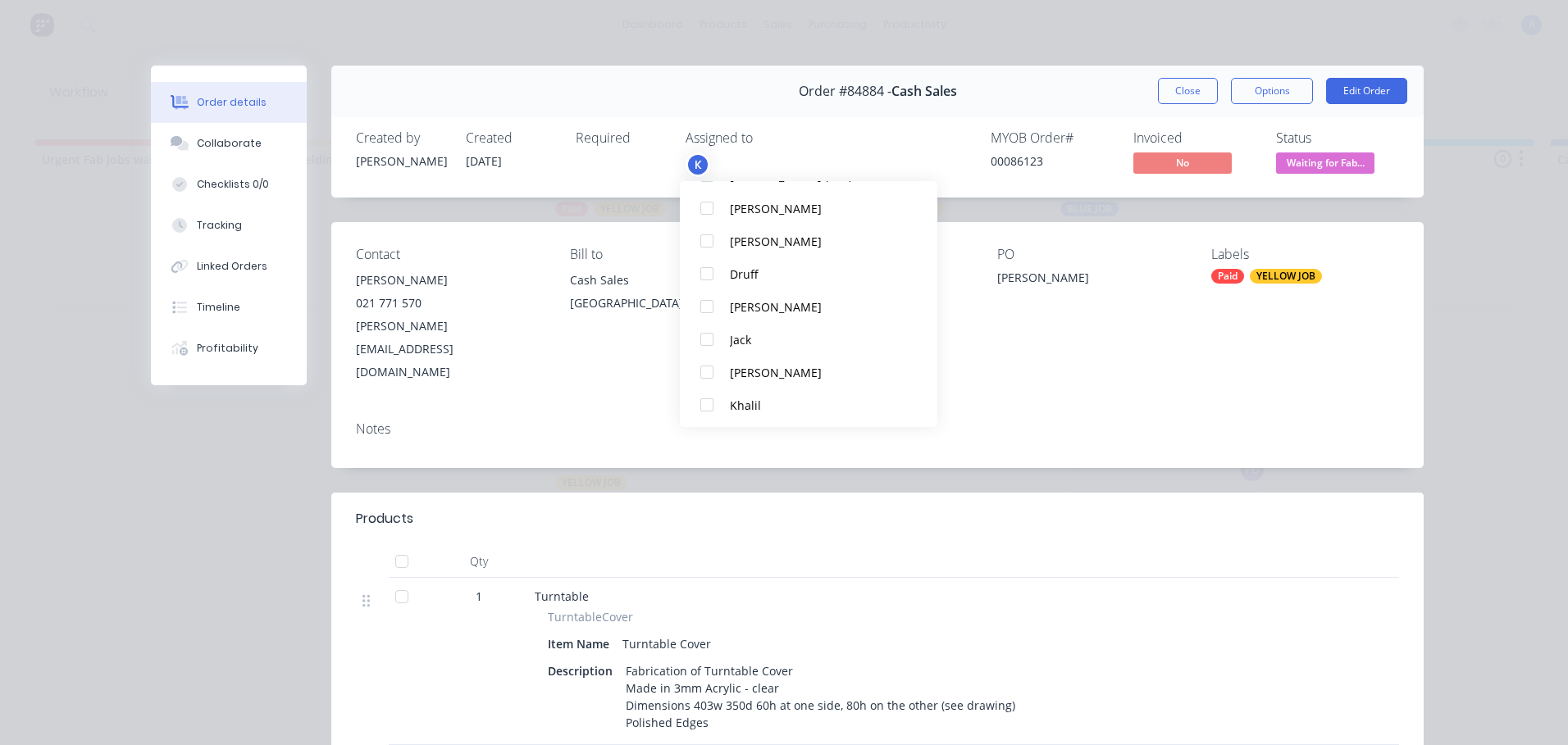
scroll to position [279, 0]
click at [709, 402] on div at bounding box center [707, 402] width 33 height 33
click at [1337, 164] on span "Waiting for Fab..." at bounding box center [1325, 163] width 99 height 20
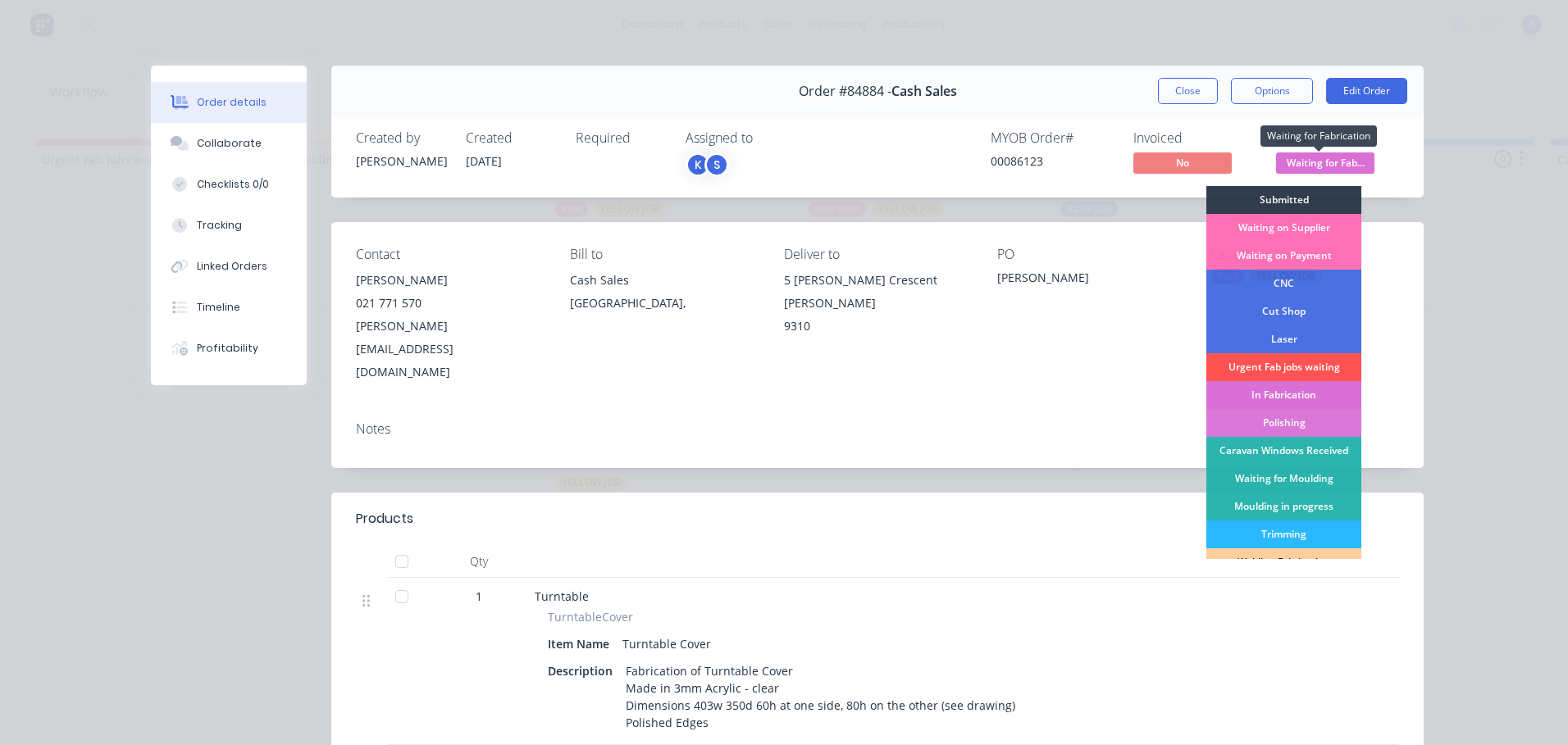
click at [1313, 401] on div "In Fabrication" at bounding box center [1283, 395] width 155 height 28
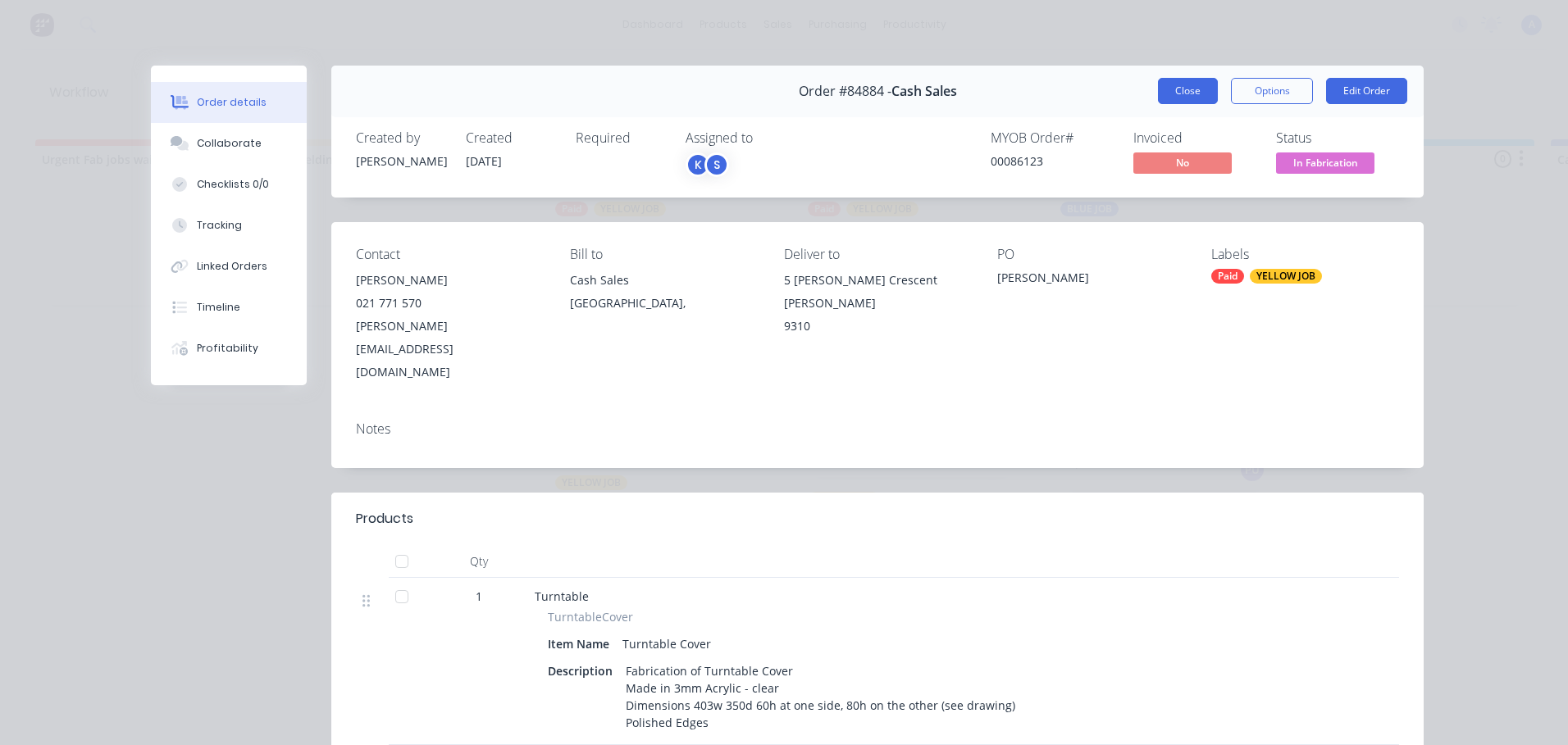
click at [1176, 91] on button "Close" at bounding box center [1187, 91] width 60 height 26
